Goal: Task Accomplishment & Management: Manage account settings

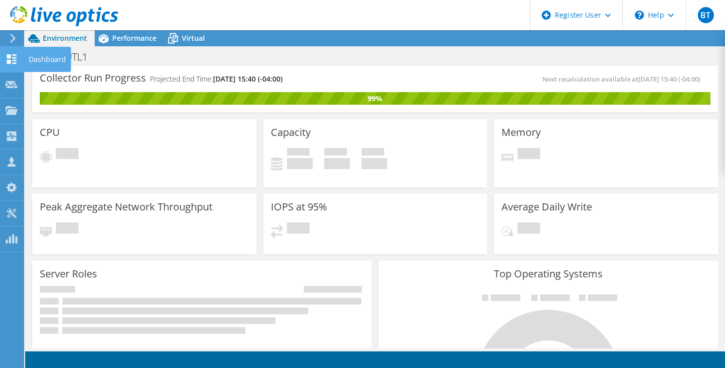
click at [12, 58] on icon at bounding box center [12, 59] width 12 height 10
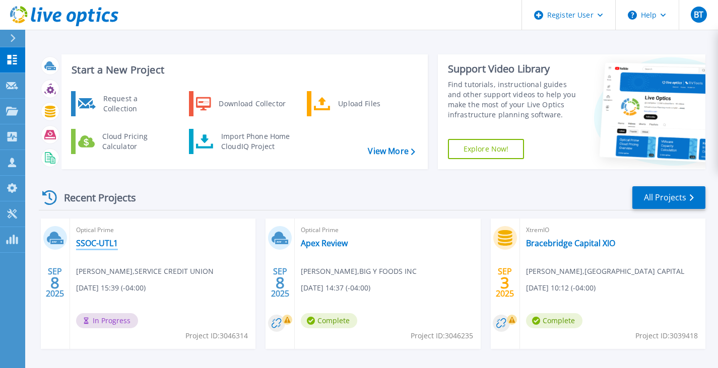
click at [111, 246] on link "SSOC-UTL1" at bounding box center [97, 243] width 42 height 10
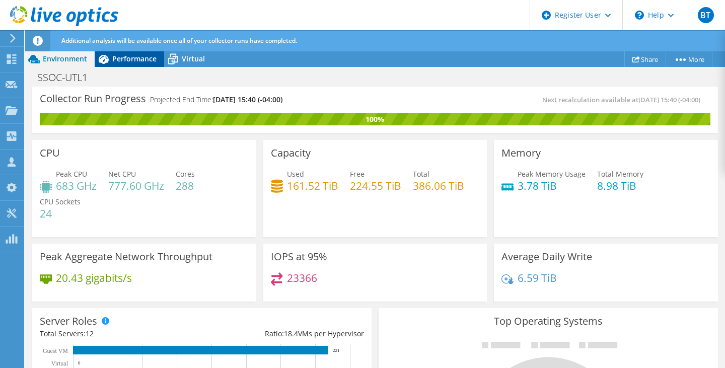
click at [135, 60] on span "Performance" at bounding box center [134, 59] width 44 height 10
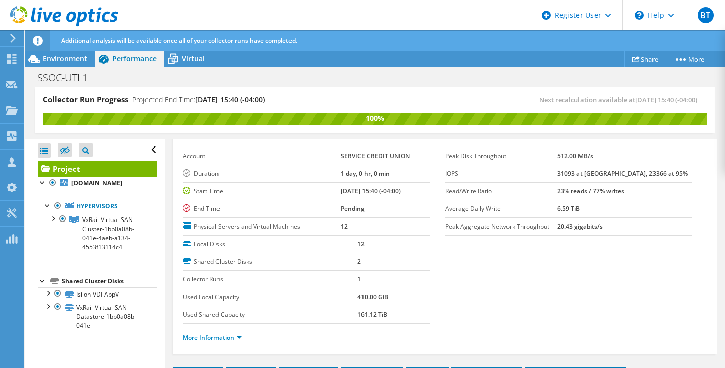
scroll to position [41, 0]
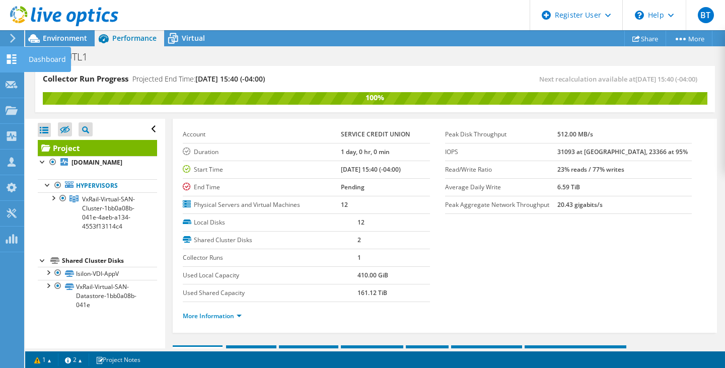
click at [12, 59] on icon at bounding box center [12, 59] width 12 height 10
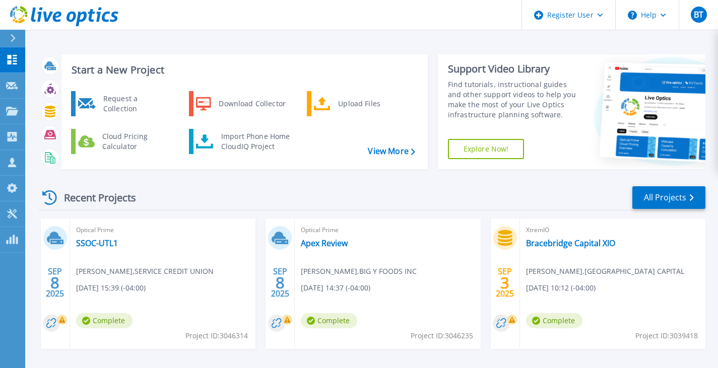
scroll to position [87, 0]
click at [107, 244] on link "SSOC-UTL1" at bounding box center [97, 243] width 42 height 10
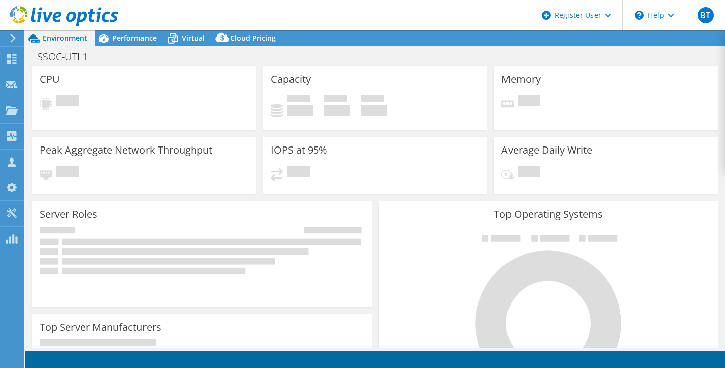
select select "USD"
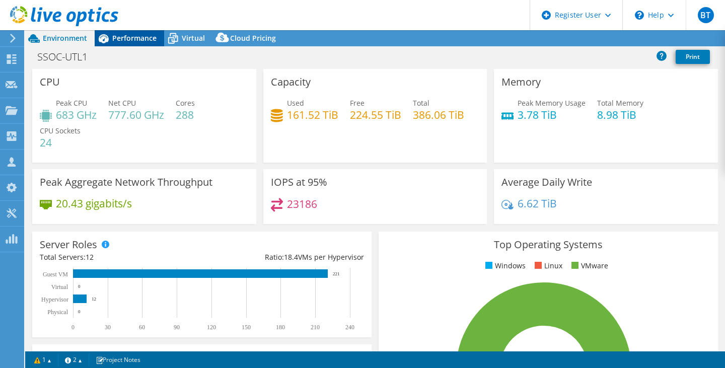
click at [144, 39] on span "Performance" at bounding box center [134, 38] width 44 height 10
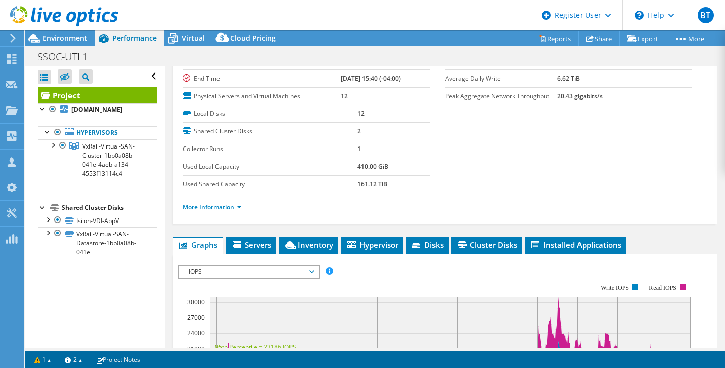
scroll to position [98, 0]
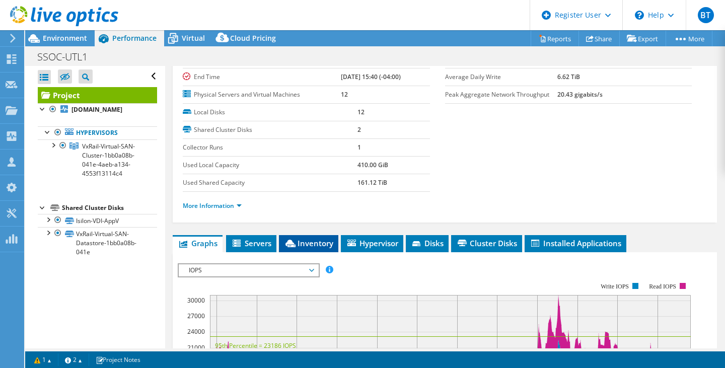
click at [312, 241] on span "Inventory" at bounding box center [308, 243] width 49 height 10
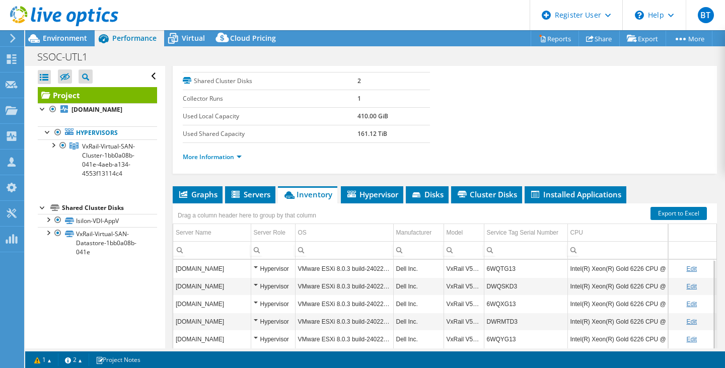
scroll to position [146, 0]
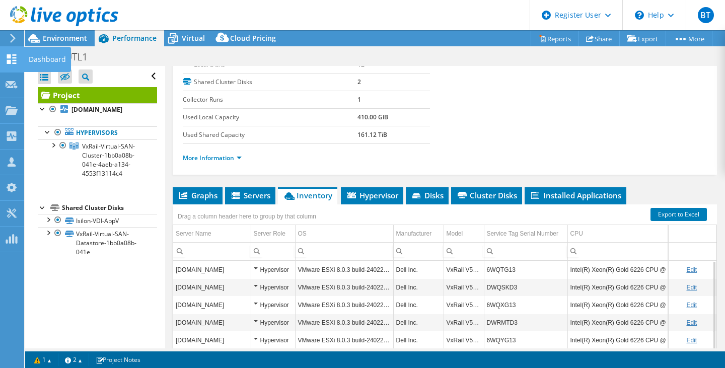
click at [7, 56] on use at bounding box center [12, 59] width 10 height 10
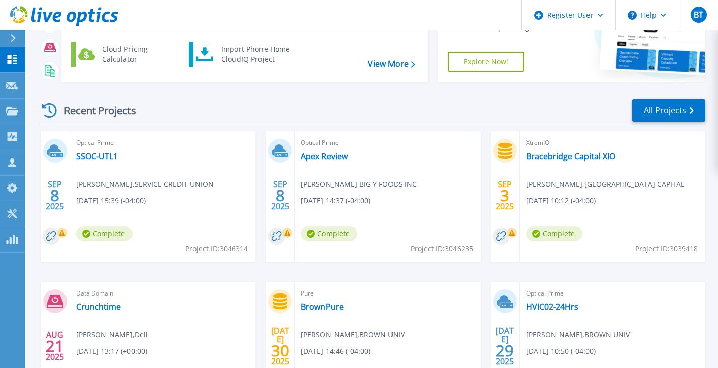
scroll to position [92, 0]
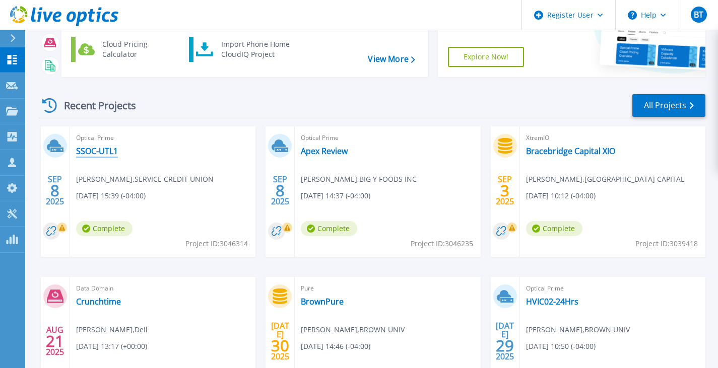
click at [95, 155] on link "SSOC-UTL1" at bounding box center [97, 151] width 42 height 10
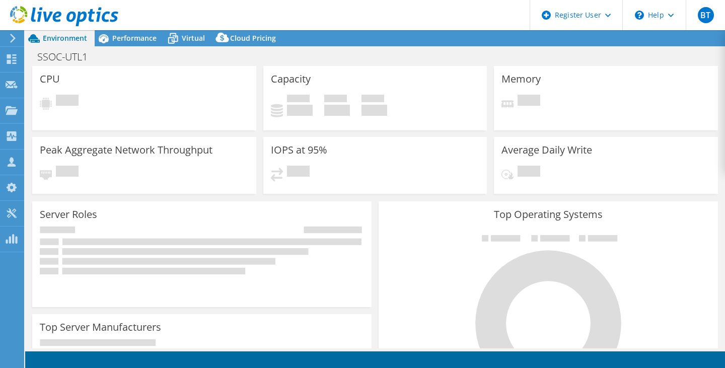
select select "USD"
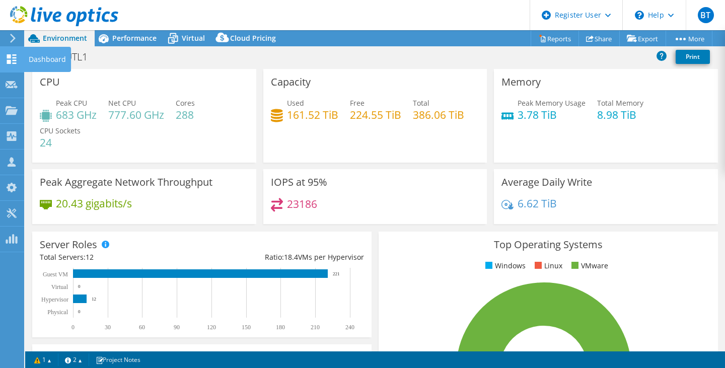
click at [9, 56] on use at bounding box center [12, 59] width 10 height 10
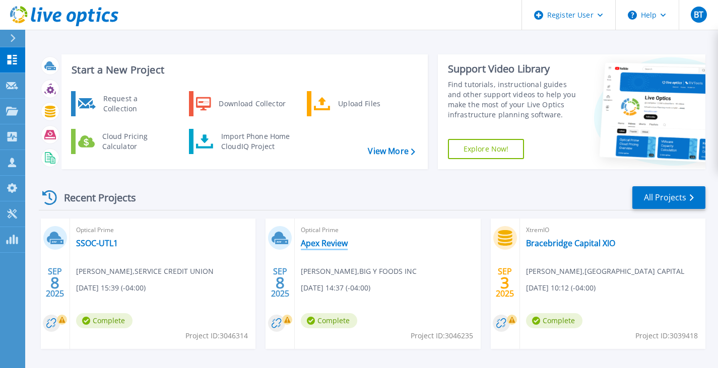
click at [313, 240] on link "Apex Review" at bounding box center [324, 243] width 47 height 10
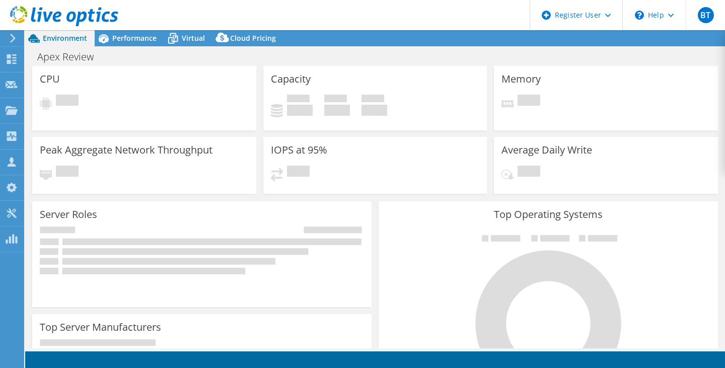
select select "USD"
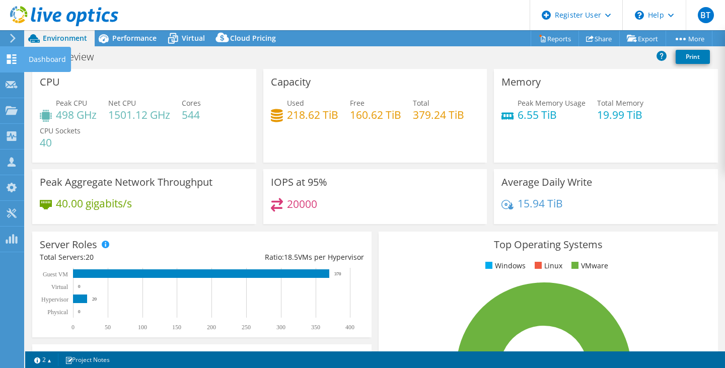
click at [10, 60] on use at bounding box center [12, 59] width 10 height 10
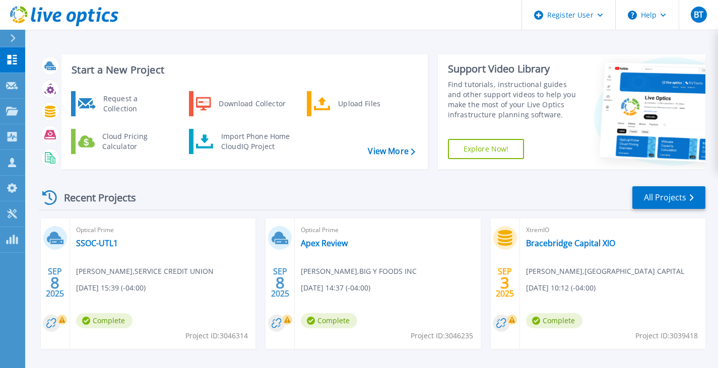
scroll to position [40, 0]
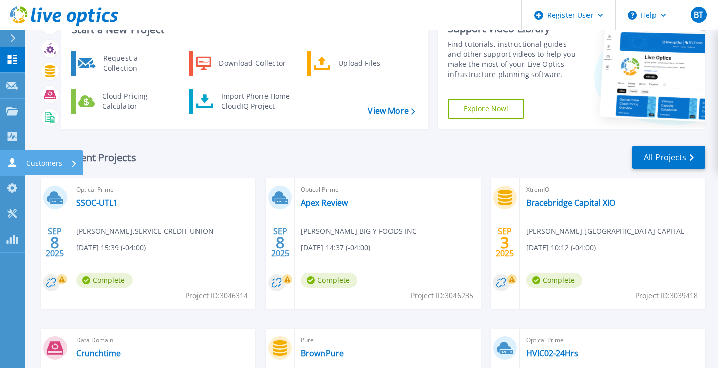
click at [16, 152] on link "Customers Customers" at bounding box center [12, 163] width 25 height 26
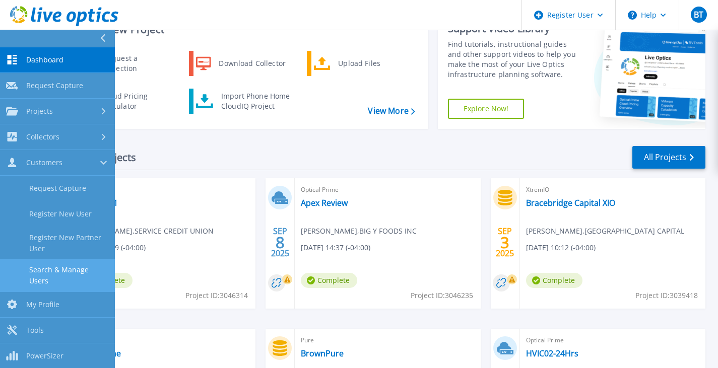
click at [68, 267] on link "Search & Manage Users" at bounding box center [57, 275] width 115 height 32
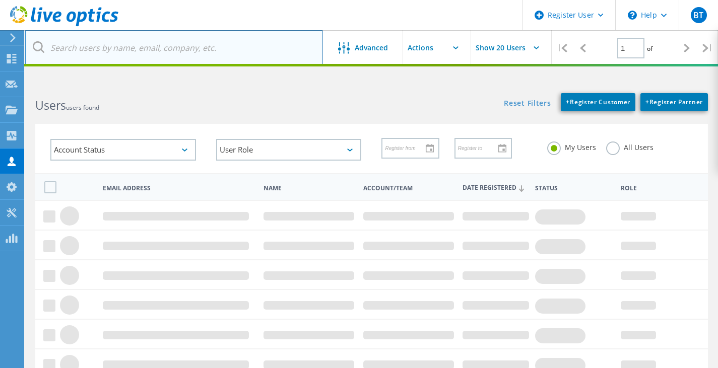
click at [181, 48] on input "text" at bounding box center [174, 47] width 298 height 35
type input "service credit union"
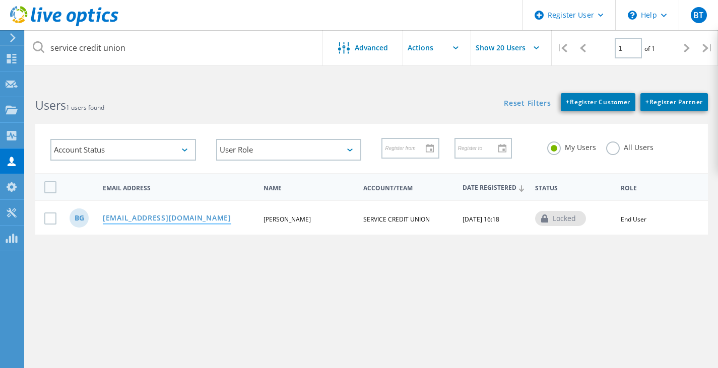
click at [168, 218] on link "[EMAIL_ADDRESS][DOMAIN_NAME]" at bounding box center [167, 219] width 128 height 9
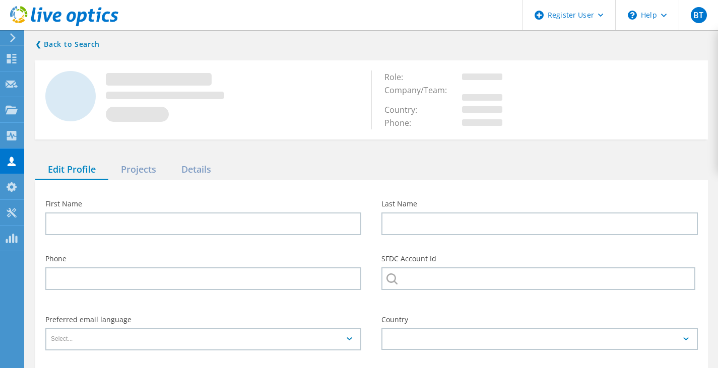
type input "Bob"
type input "Garneau"
type input "SERVICE CREDIT UNION"
type input "English"
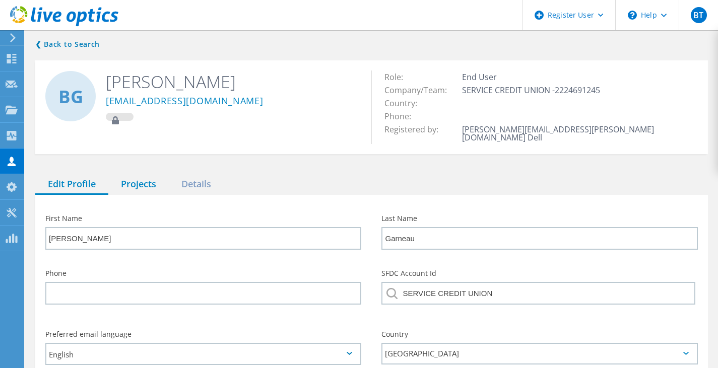
click at [145, 185] on div "Projects" at bounding box center [138, 184] width 60 height 21
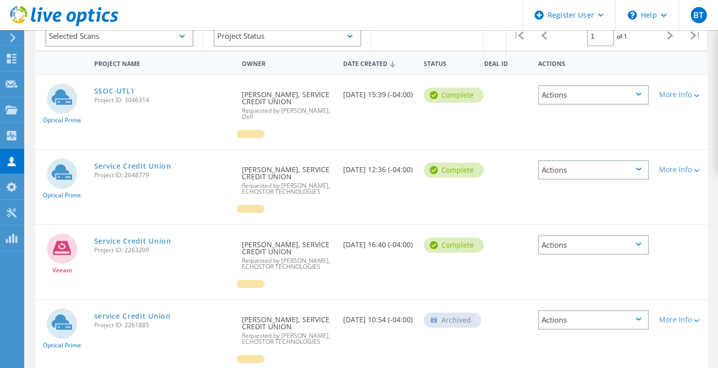
scroll to position [189, 0]
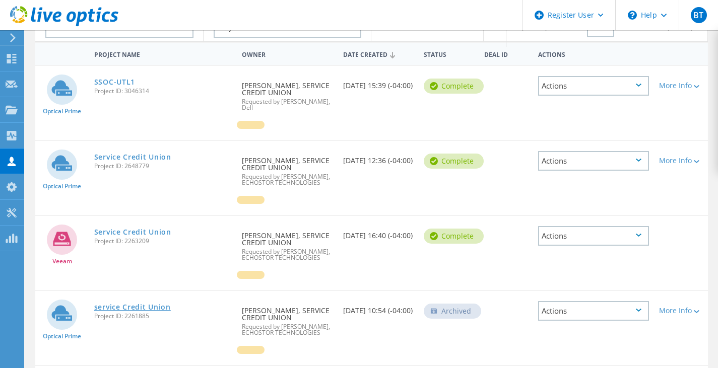
click at [147, 304] on link "service Credit Union" at bounding box center [132, 307] width 77 height 7
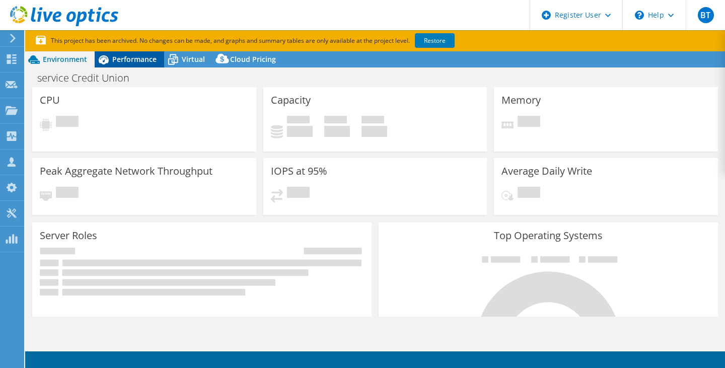
select select "USD"
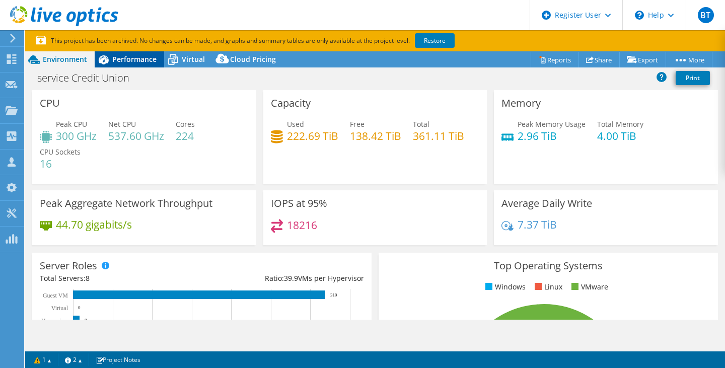
click at [128, 61] on span "Performance" at bounding box center [134, 59] width 44 height 10
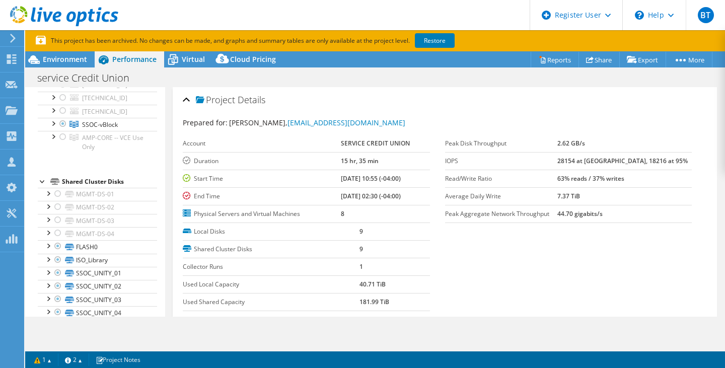
scroll to position [544, 0]
click at [51, 127] on div at bounding box center [53, 122] width 10 height 10
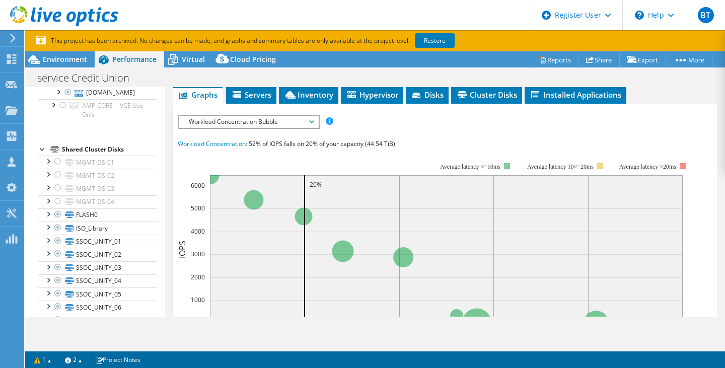
scroll to position [240, 0]
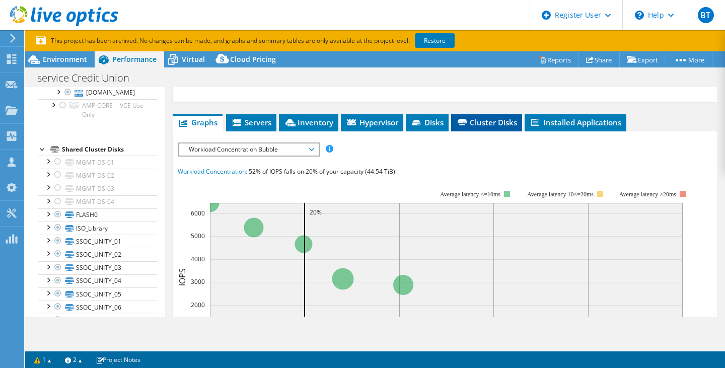
click at [470, 121] on span "Cluster Disks" at bounding box center [486, 122] width 61 height 10
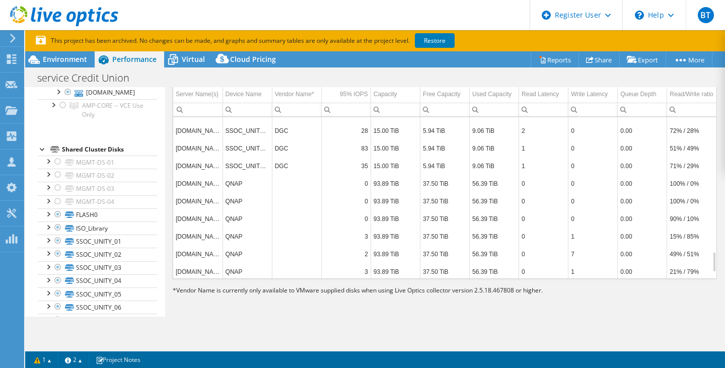
scroll to position [1109, 0]
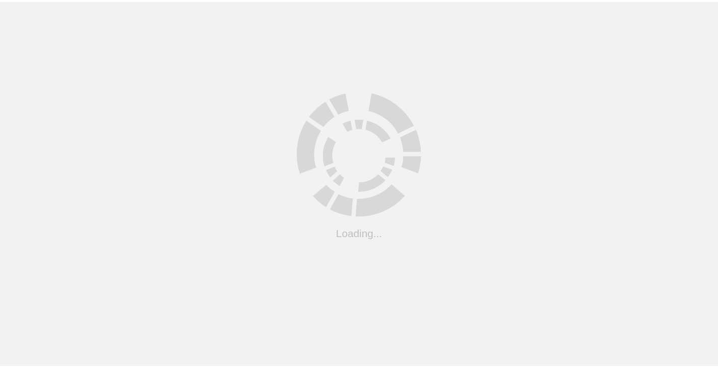
scroll to position [54, 0]
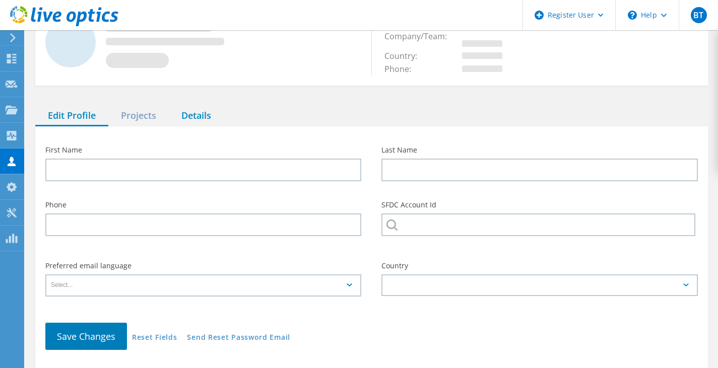
type input "[PERSON_NAME]"
type input "Garneau"
type input "SERVICE CREDIT UNION"
type input "English"
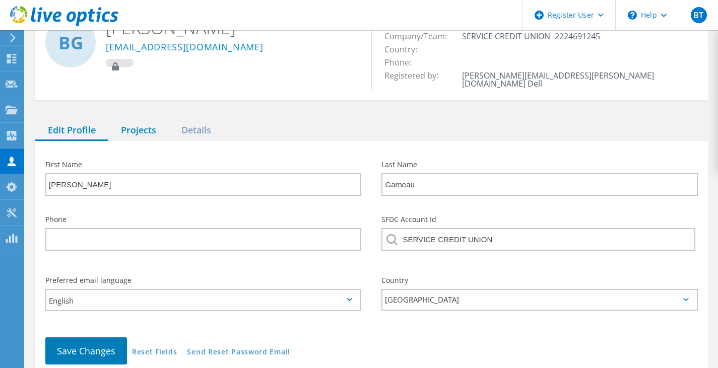
click at [150, 120] on div "Projects" at bounding box center [138, 130] width 60 height 21
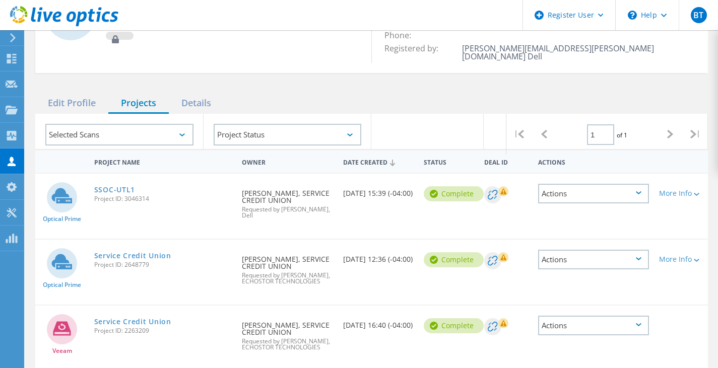
scroll to position [83, 0]
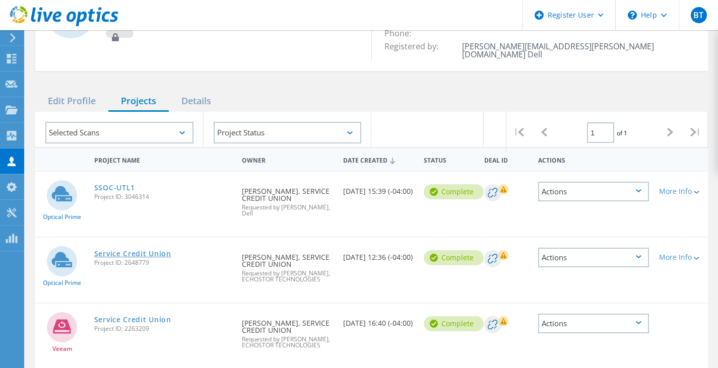
click at [130, 250] on link "Service Credit Union" at bounding box center [132, 253] width 77 height 7
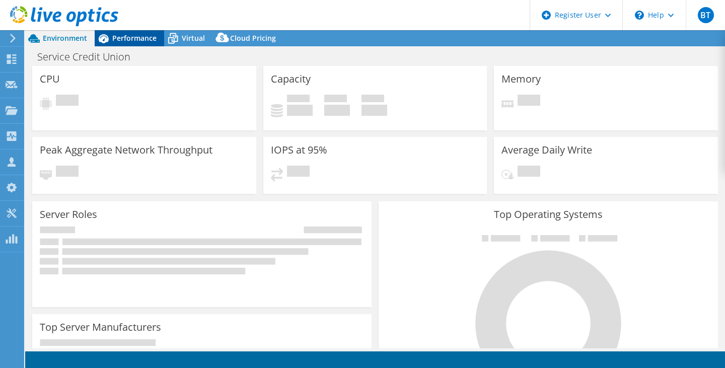
select select "USD"
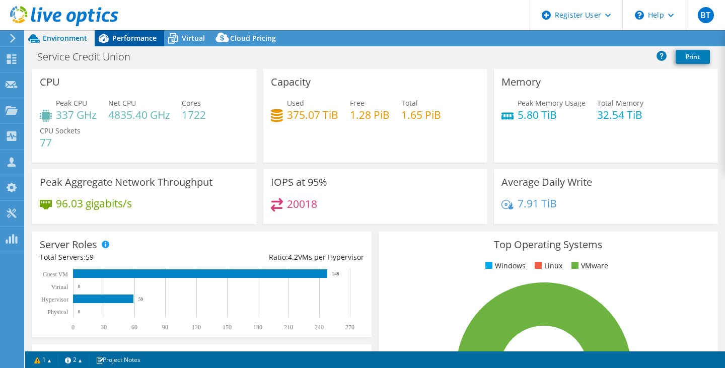
click at [130, 41] on span "Performance" at bounding box center [134, 38] width 44 height 10
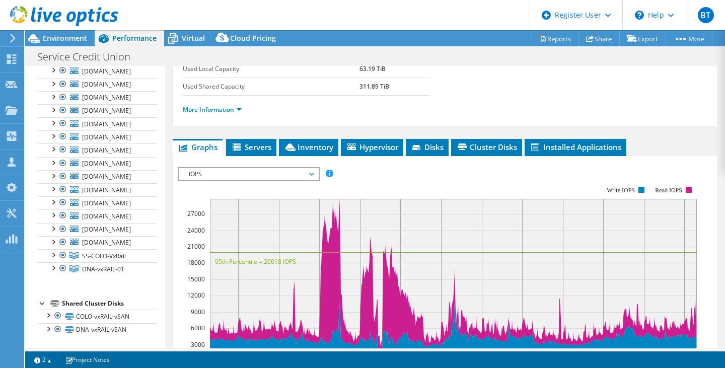
scroll to position [195, 0]
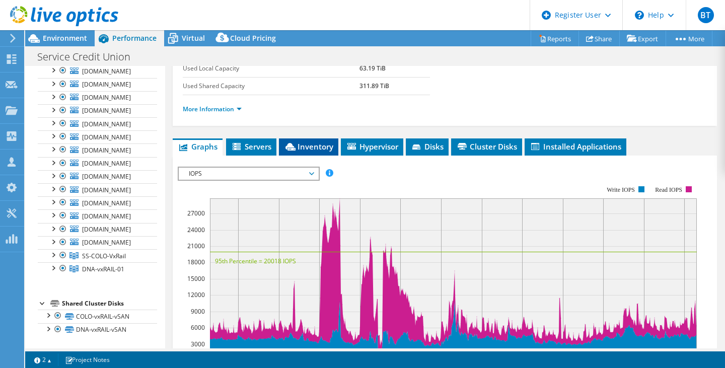
click at [321, 147] on span "Inventory" at bounding box center [308, 147] width 49 height 10
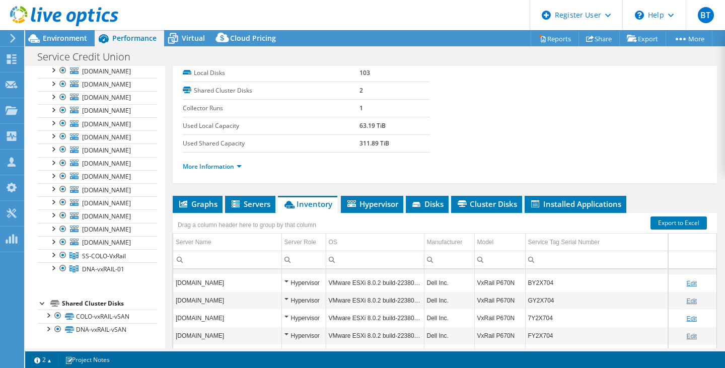
scroll to position [771, 0]
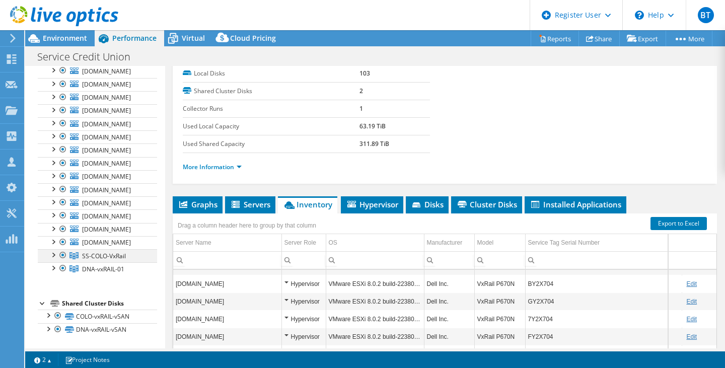
click at [48, 257] on div at bounding box center [53, 254] width 10 height 10
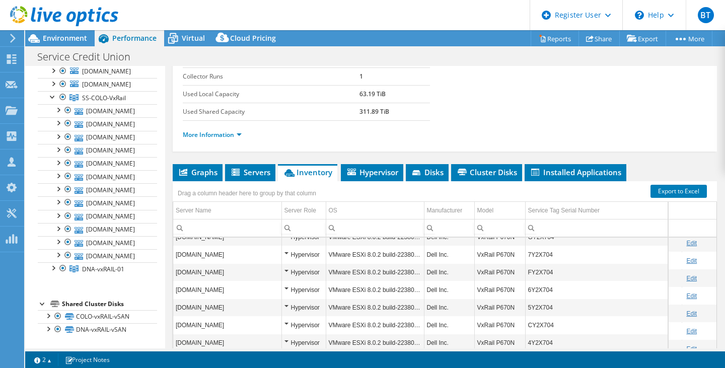
scroll to position [0, 0]
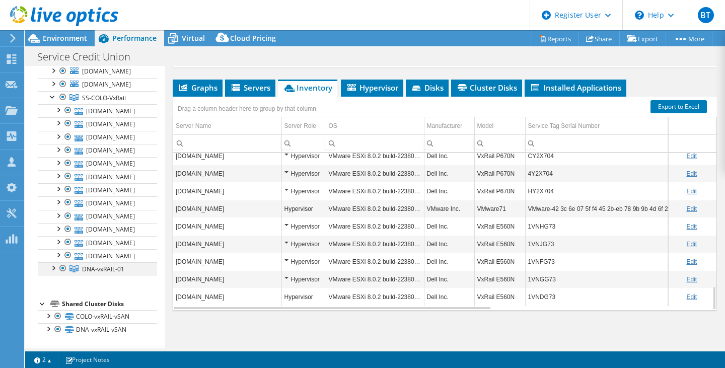
click at [53, 272] on div at bounding box center [53, 267] width 10 height 10
copy td "1VNHG73"
drag, startPoint x: 561, startPoint y: 225, endPoint x: 529, endPoint y: 223, distance: 32.3
click at [529, 223] on td "1VNHG73" at bounding box center [603, 227] width 157 height 18
